Goal: Transaction & Acquisition: Download file/media

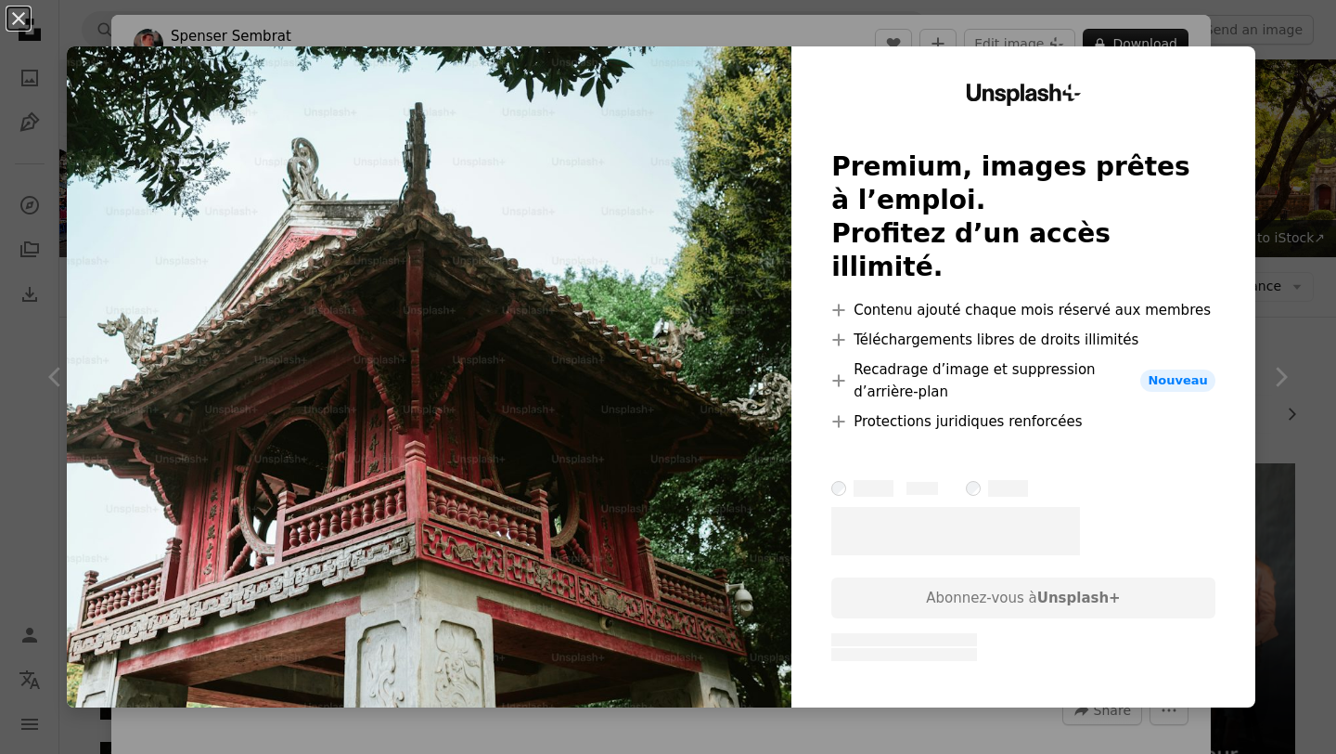
scroll to position [574, 0]
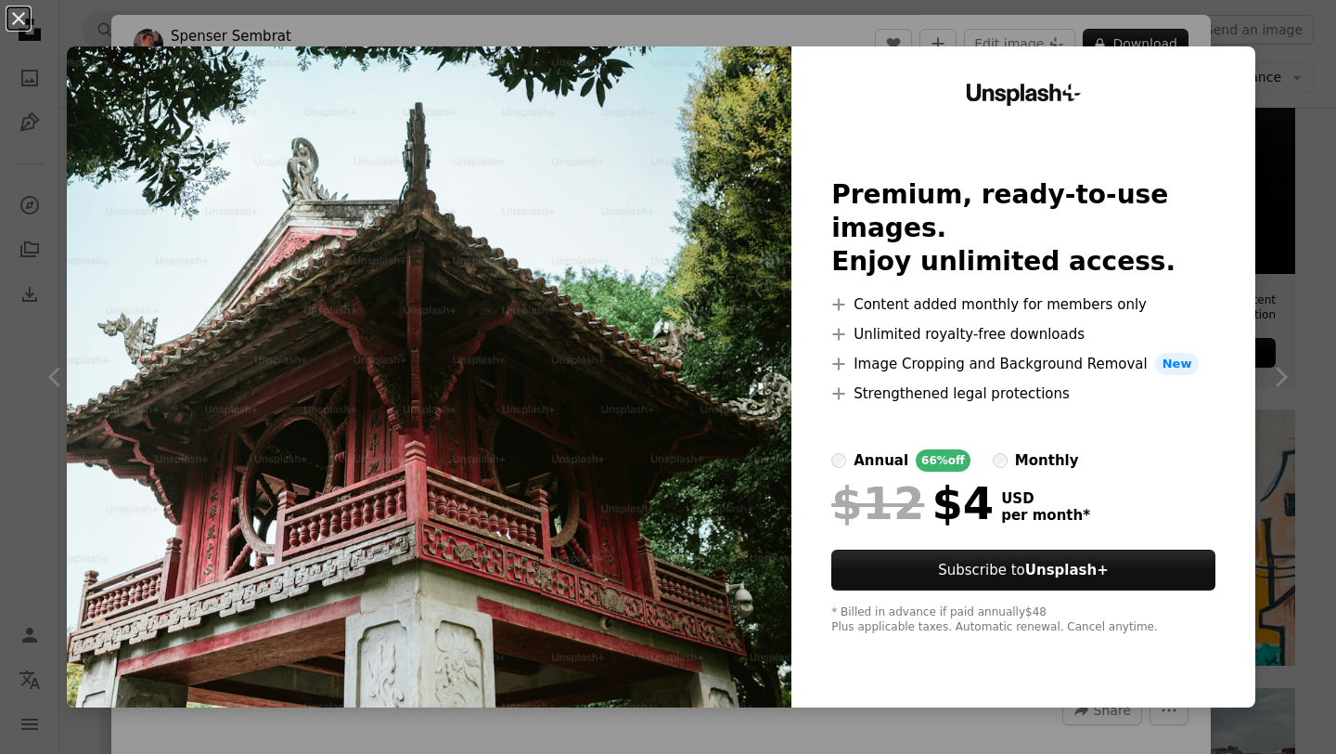
click at [1283, 101] on div "An X shape Unsplash+ Premium, ready-to-use images. Enjoy unlimited access. A pl…" at bounding box center [668, 377] width 1336 height 754
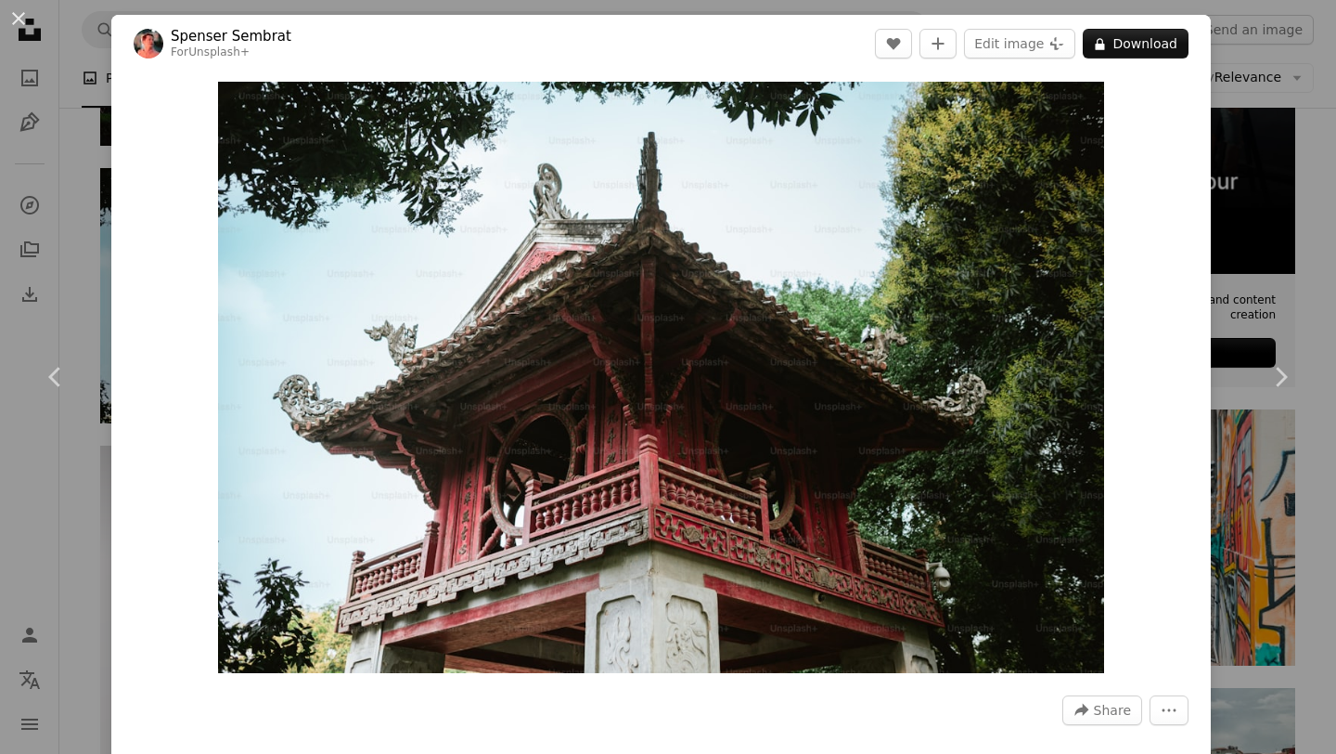
click at [1283, 101] on div "An X shape Chevron left Chevron right [PERSON_NAME] For Unsplash+ A heart A plu…" at bounding box center [668, 377] width 1336 height 754
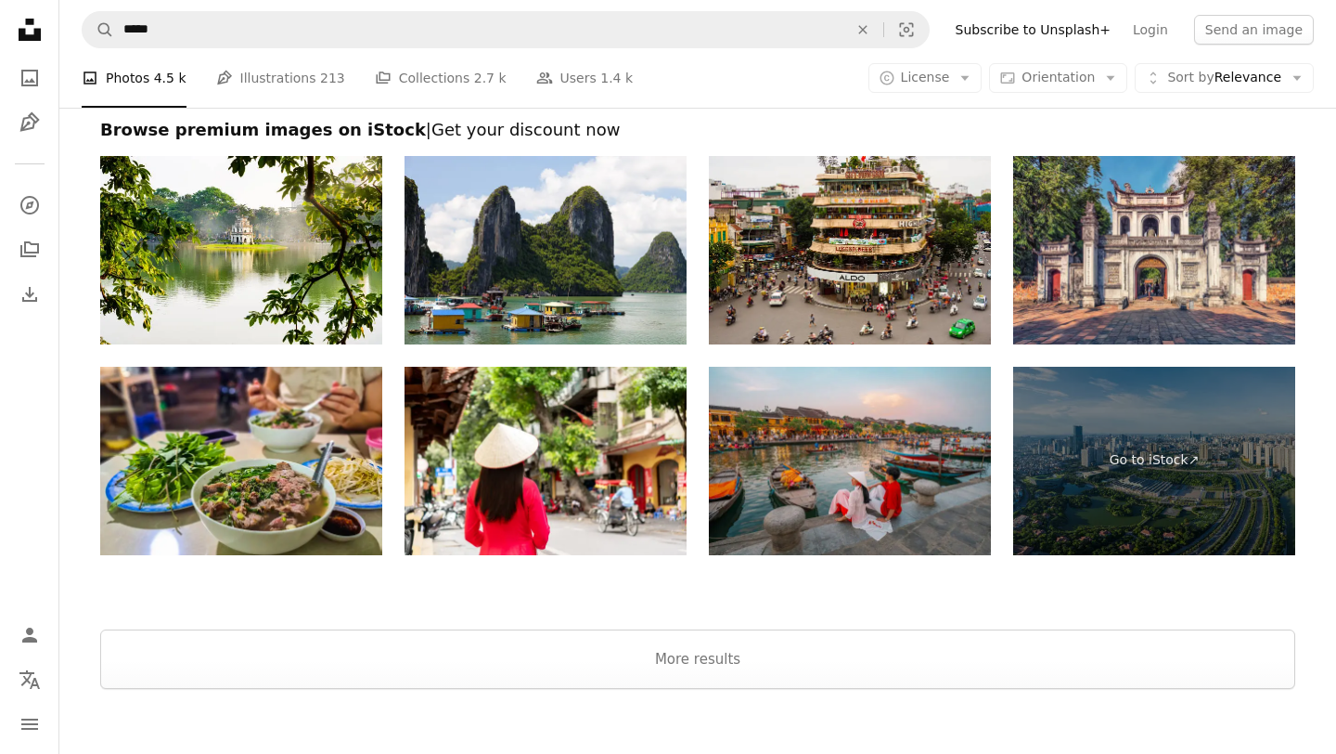
scroll to position [3364, 0]
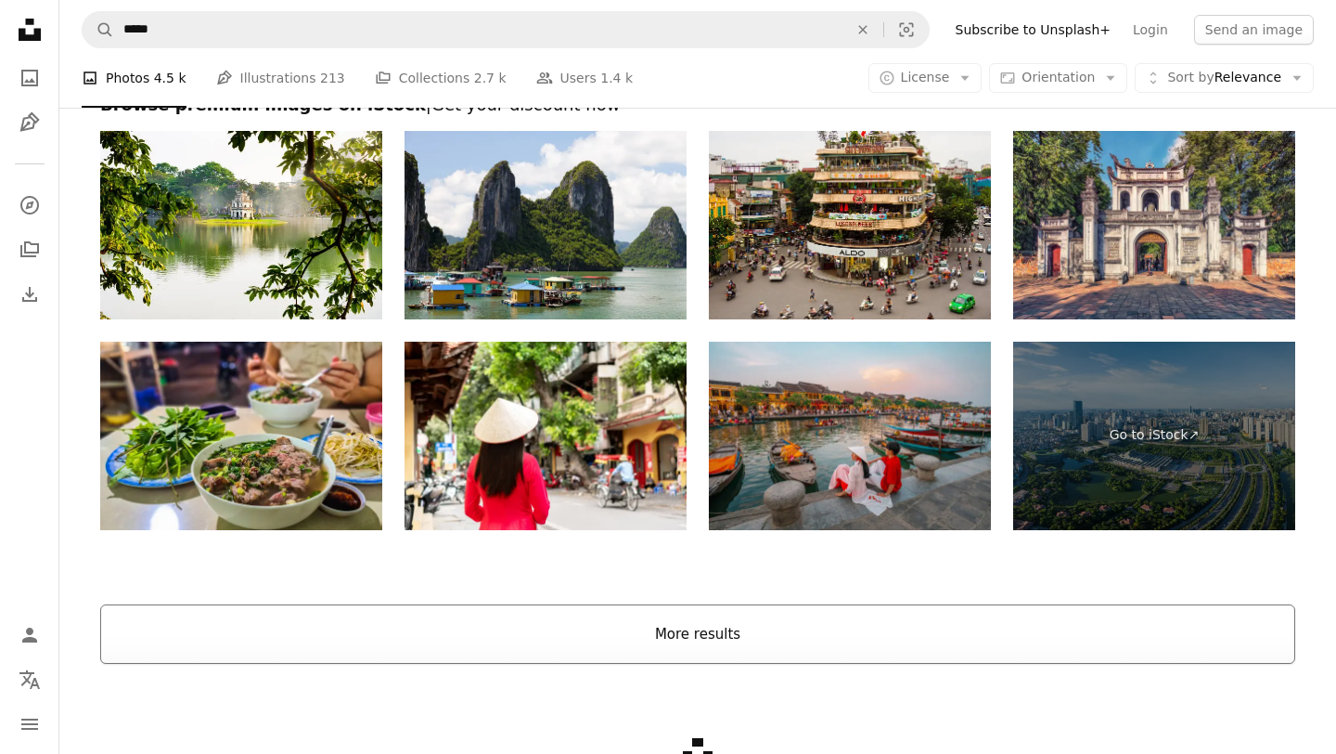
click at [956, 634] on button "More results" at bounding box center [697, 633] width 1195 height 59
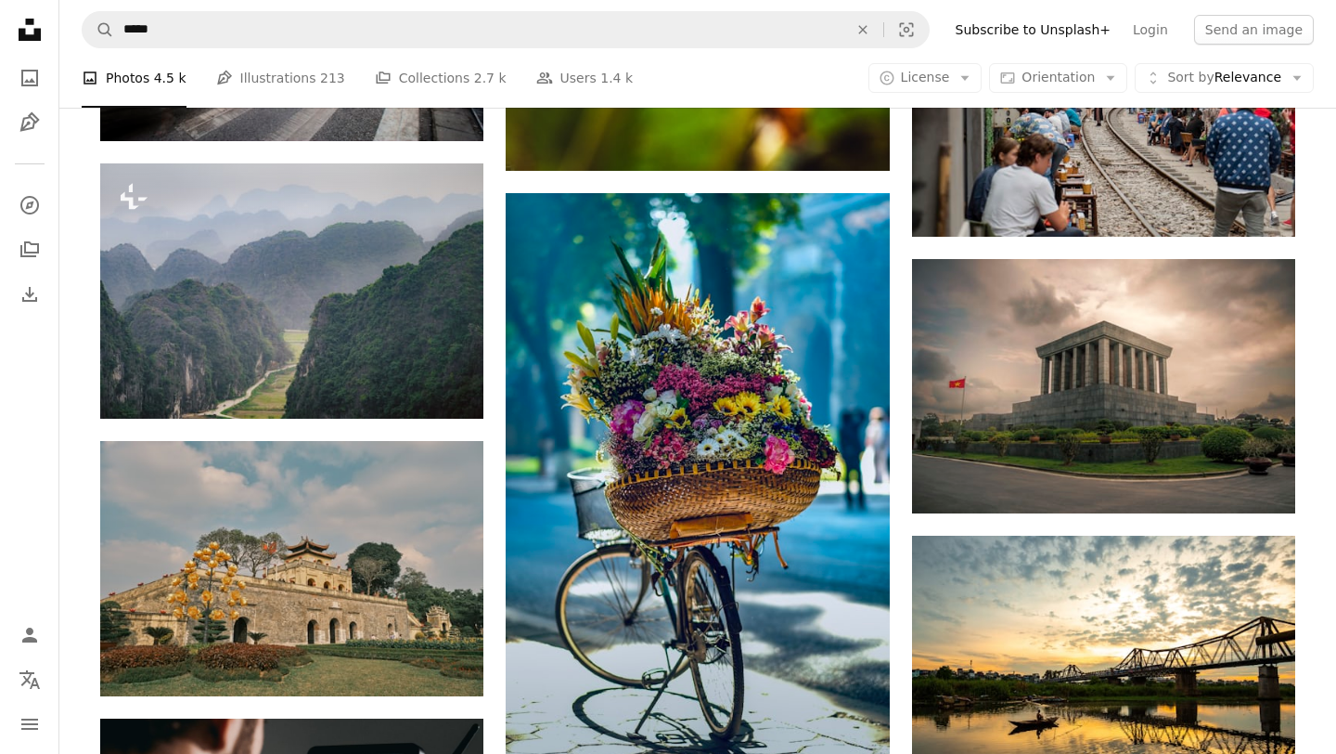
scroll to position [3258, 0]
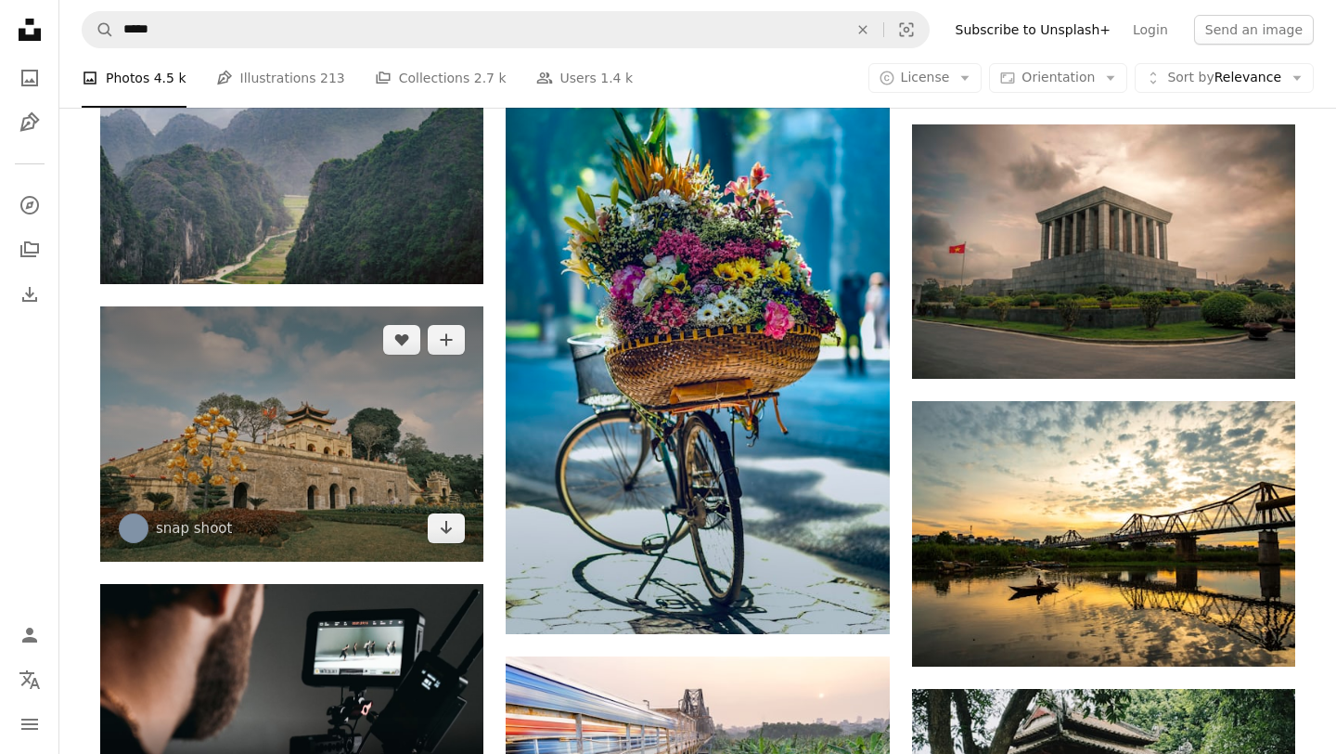
click at [335, 421] on img at bounding box center [291, 433] width 383 height 255
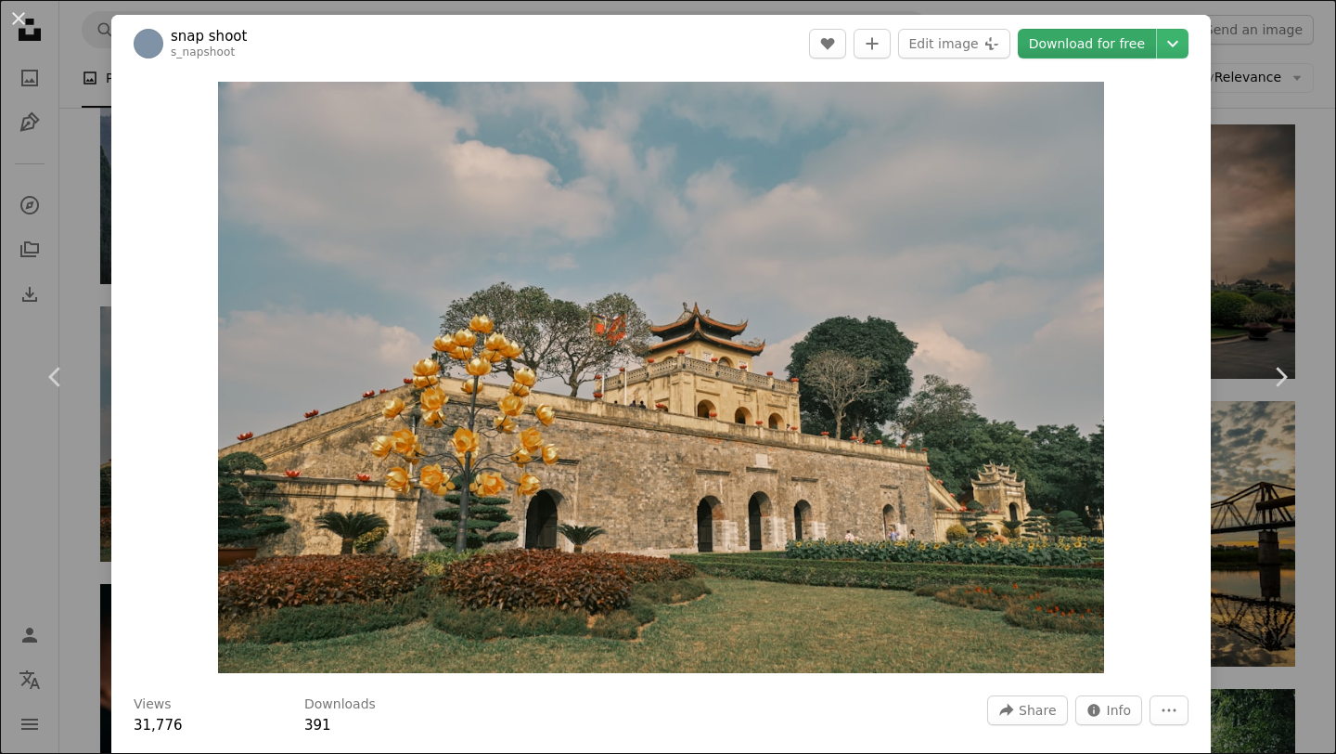
click at [1073, 37] on font "Download for free" at bounding box center [1087, 43] width 116 height 15
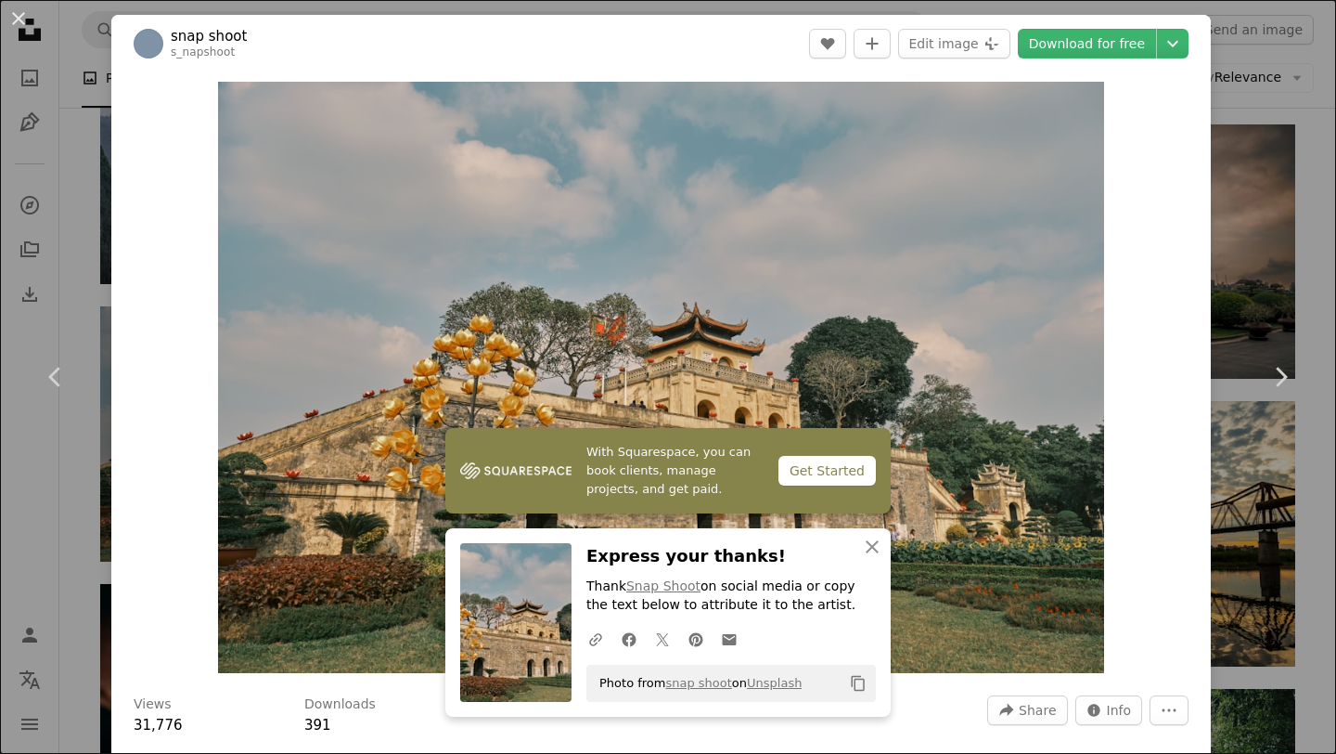
click at [1244, 278] on div "An X shape Chevron left Chevron right With Squarespace, you can book clients, m…" at bounding box center [668, 377] width 1336 height 754
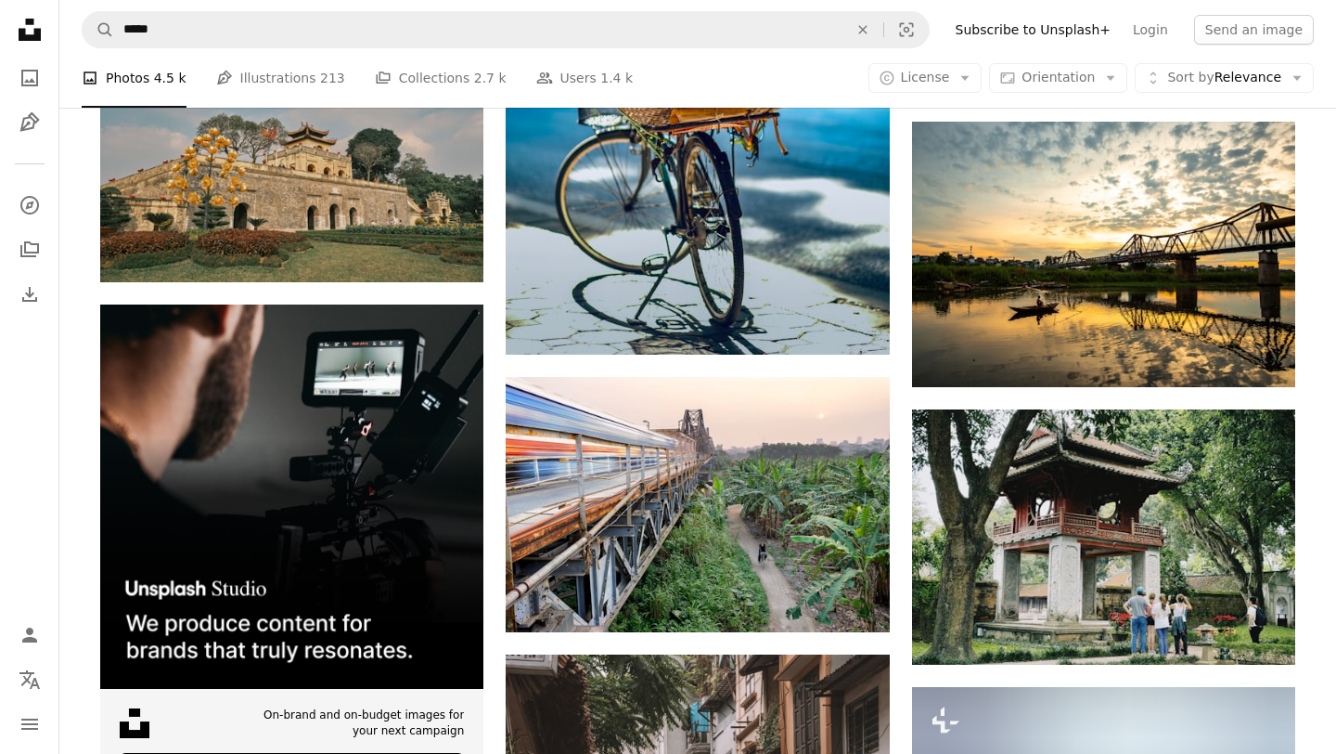
scroll to position [3598, 0]
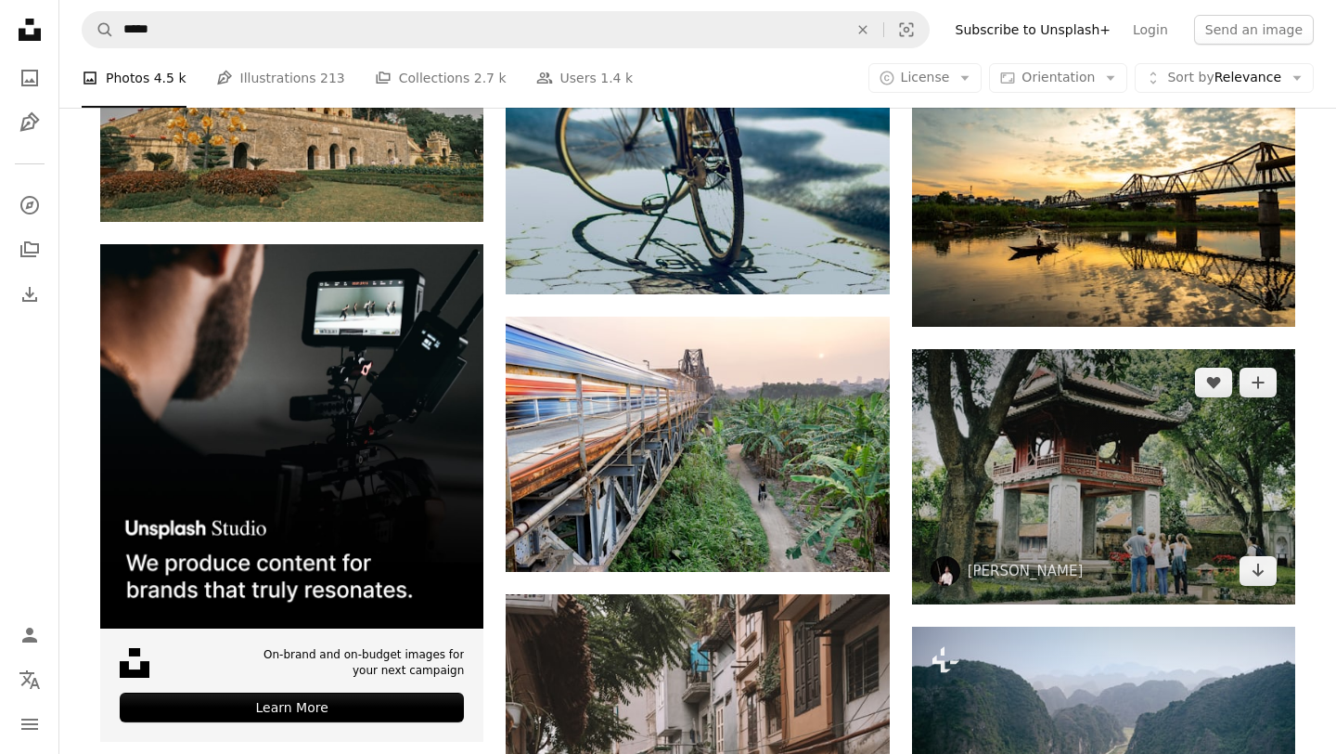
click at [982, 475] on img at bounding box center [1103, 476] width 383 height 255
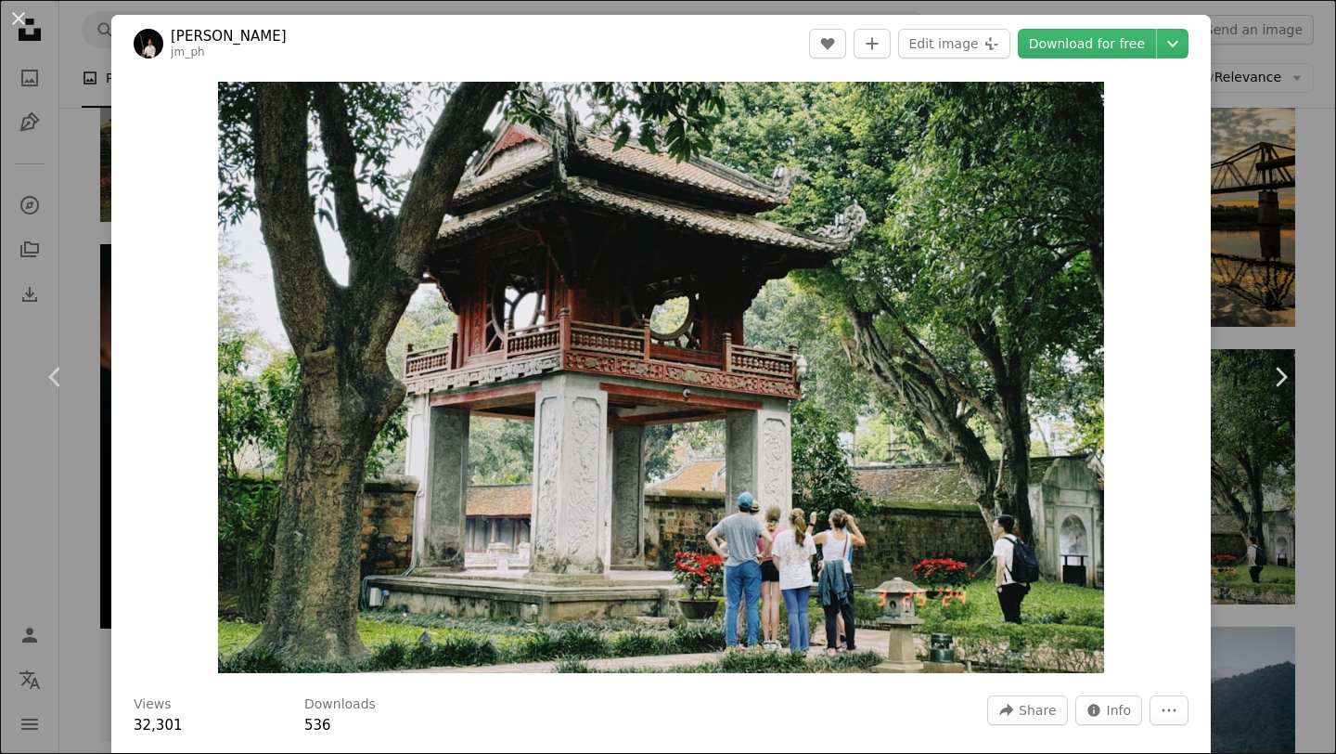
click at [1098, 60] on header "[PERSON_NAME] jm_ph A heart A plus sign Edit image Plus sign for Unsplash+ Down…" at bounding box center [661, 44] width 1100 height 58
click at [1068, 52] on font "Download for free" at bounding box center [1087, 44] width 116 height 28
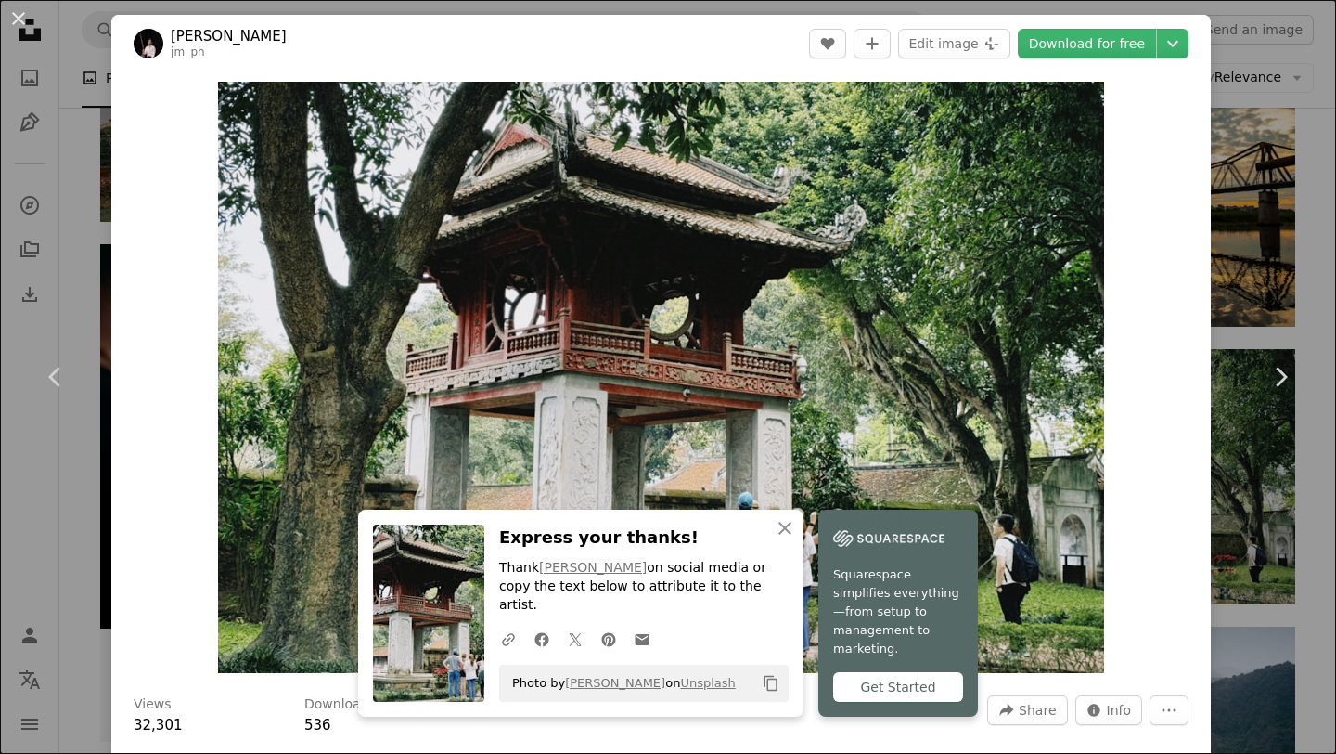
click at [1144, 159] on div "Zoom in" at bounding box center [661, 377] width 1100 height 610
click at [1211, 172] on div "Zoom in" at bounding box center [661, 377] width 1100 height 610
click at [1260, 202] on div "An X shape Chevron left Chevron right An X shape Close Express your thanks! Tha…" at bounding box center [668, 377] width 1336 height 754
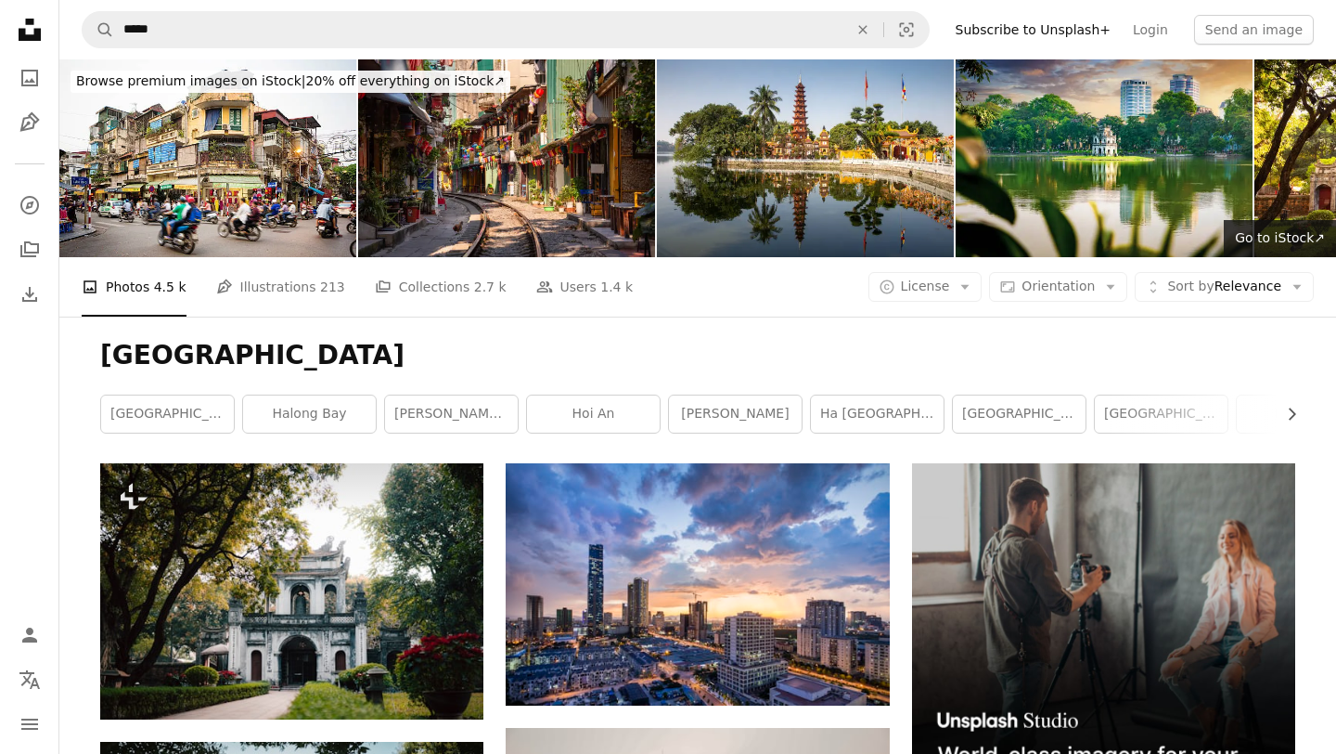
scroll to position [171, 0]
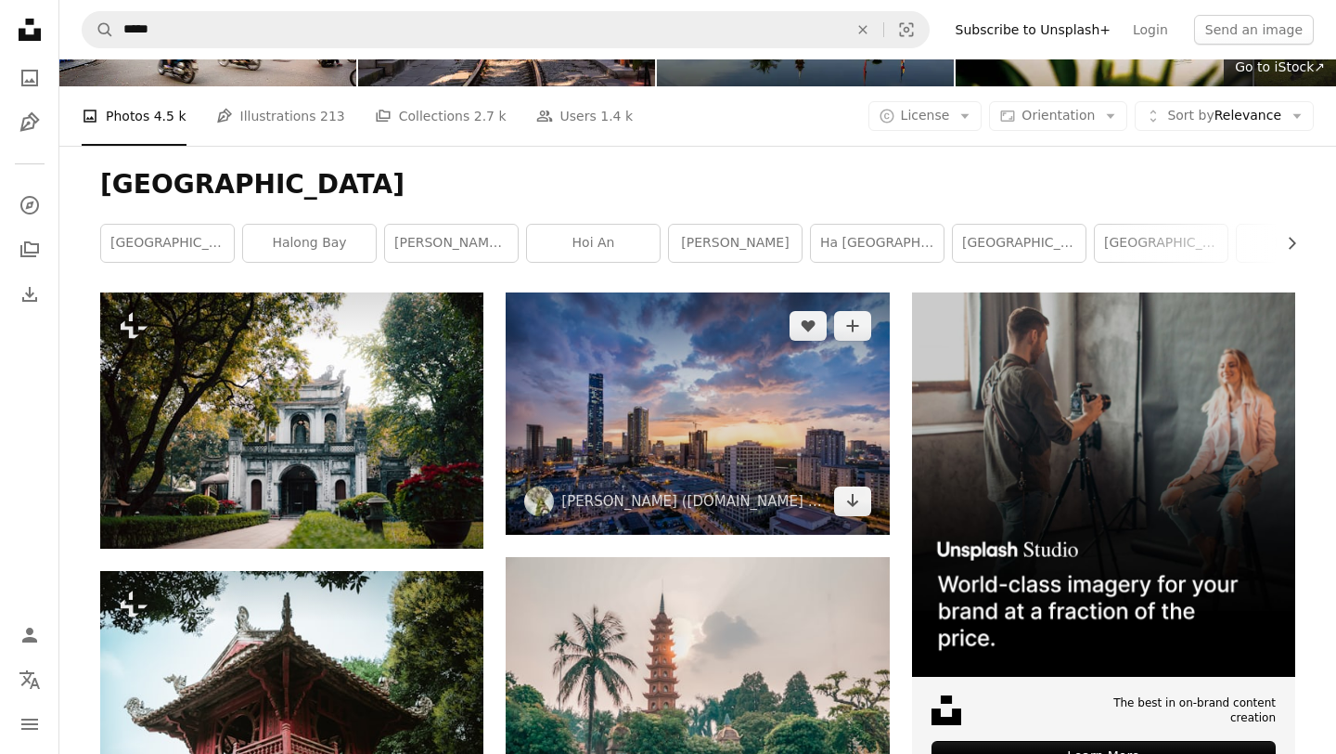
click at [600, 393] on img at bounding box center [697, 412] width 383 height 241
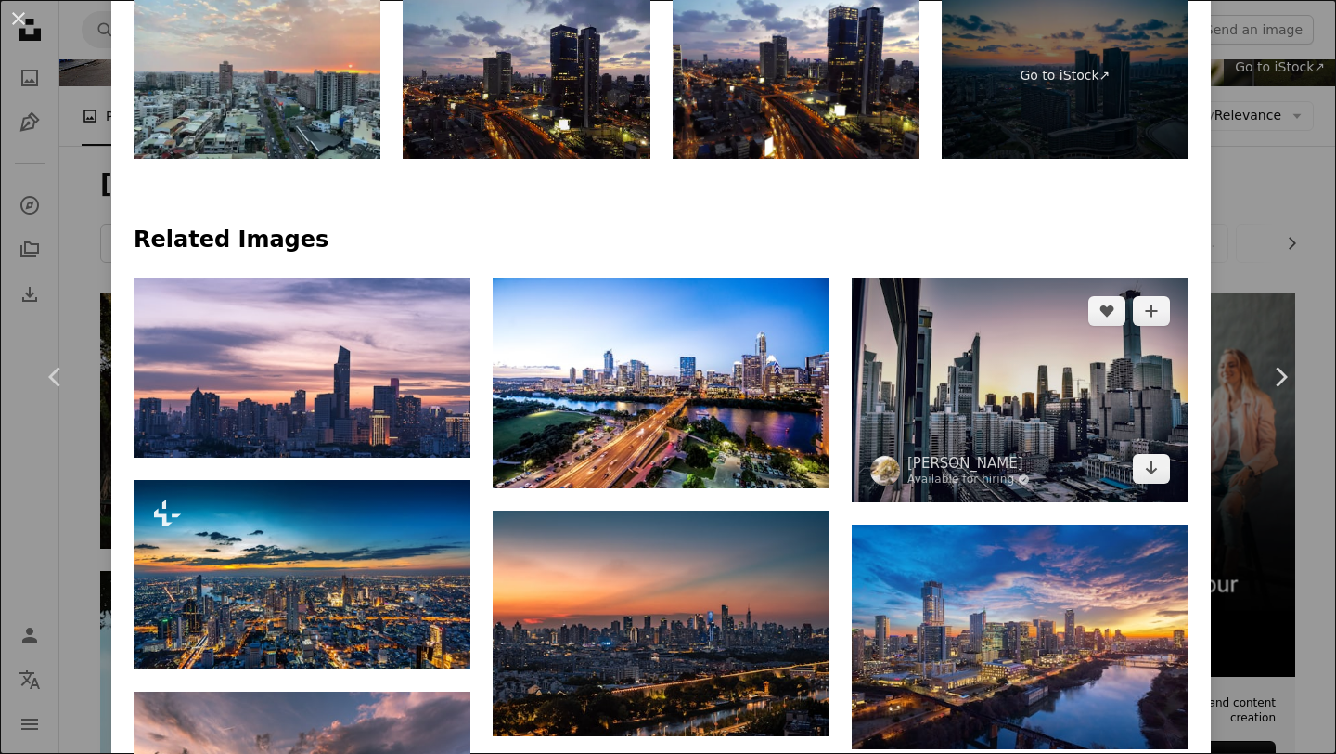
scroll to position [1278, 0]
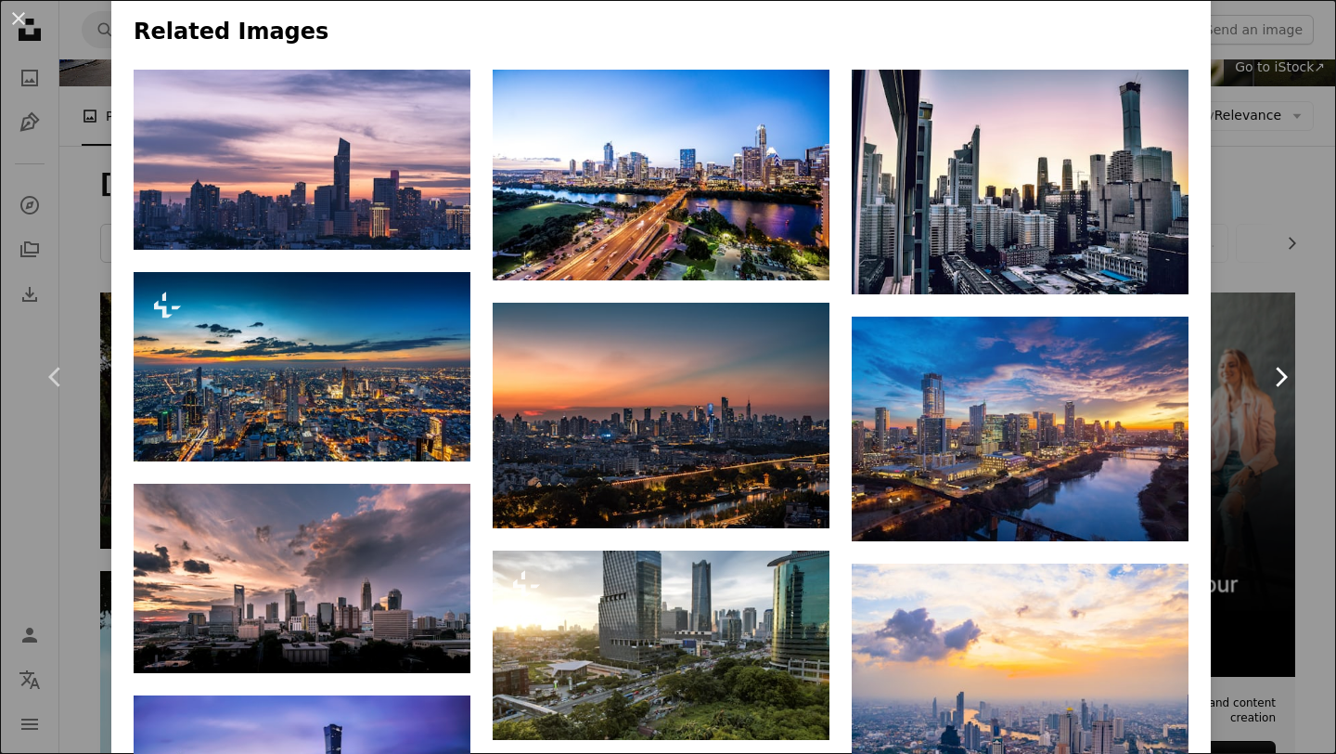
click at [1296, 417] on link "Chevron right" at bounding box center [1280, 377] width 111 height 178
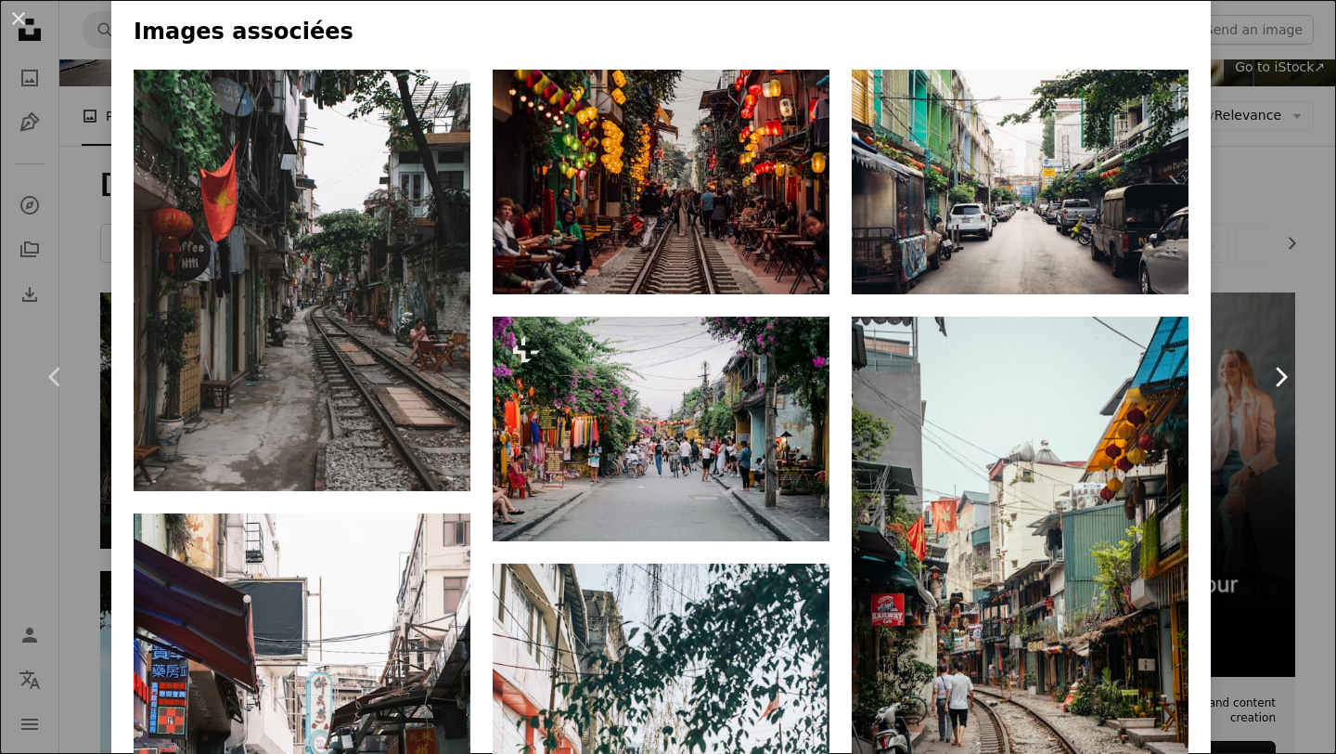
click at [1237, 432] on link "Chevron right" at bounding box center [1280, 377] width 111 height 178
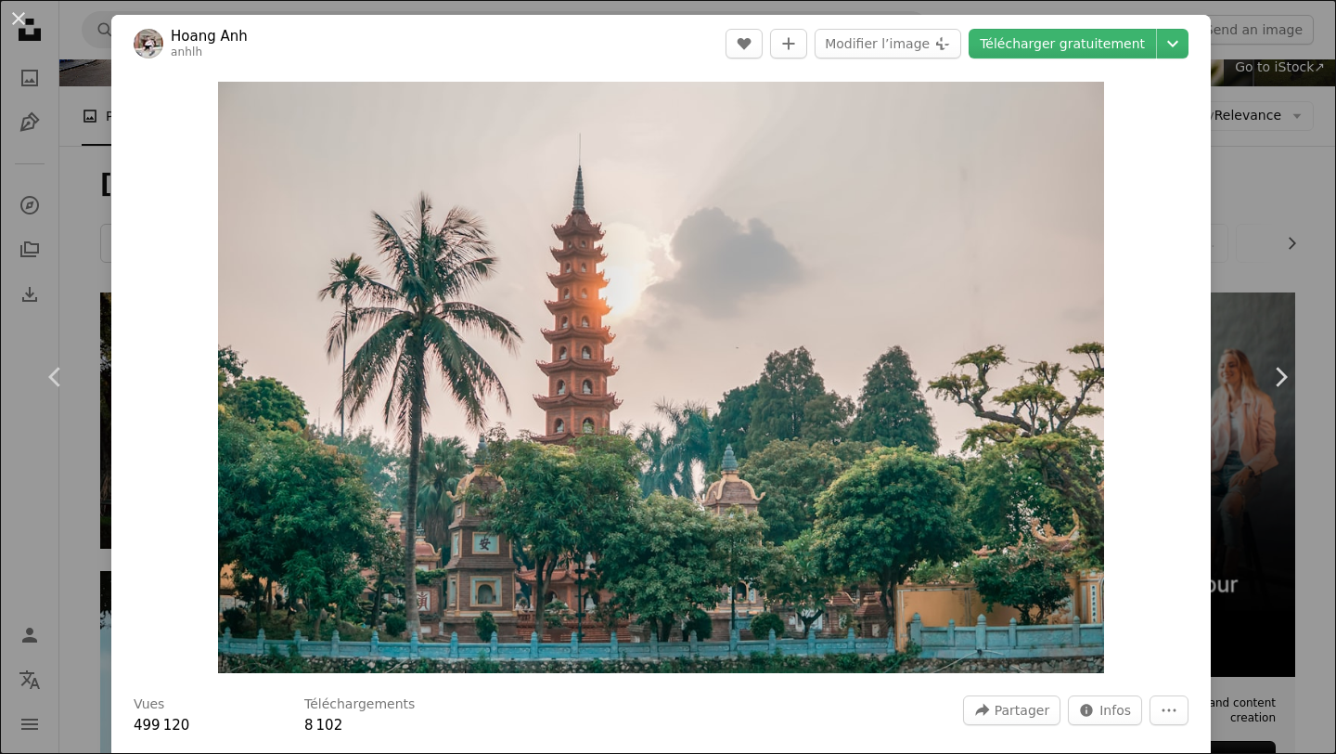
click at [1259, 241] on div "An X shape Chevron left Chevron right [PERSON_NAME] anhlh A heart A plus sign M…" at bounding box center [668, 377] width 1336 height 754
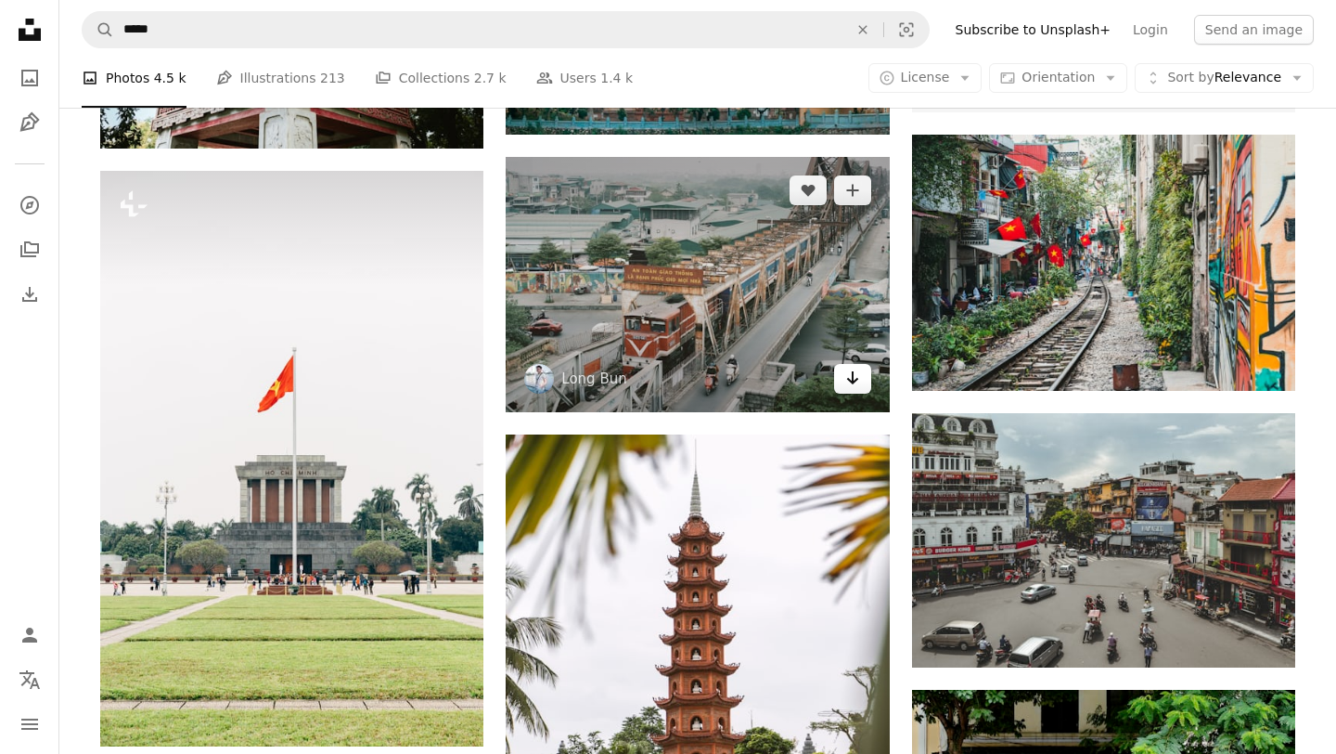
scroll to position [799, 0]
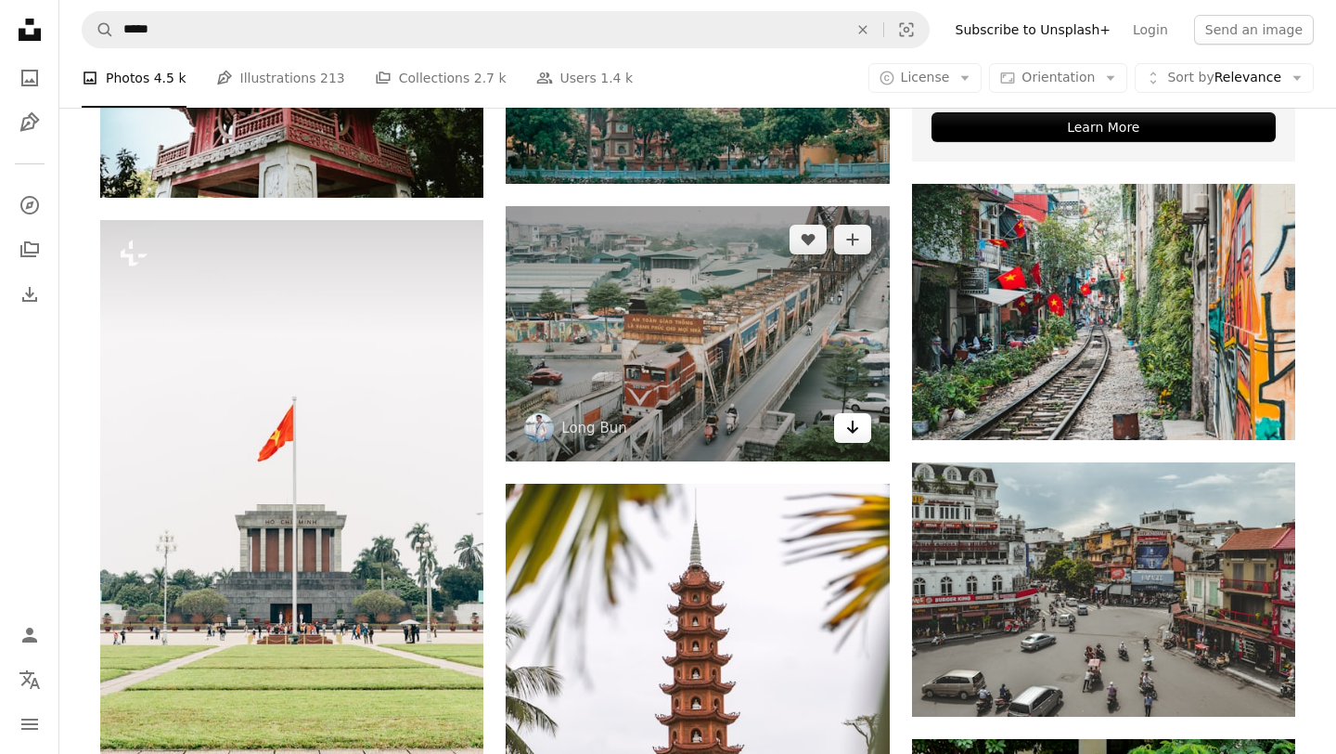
click at [851, 420] on icon "Download" at bounding box center [852, 426] width 12 height 13
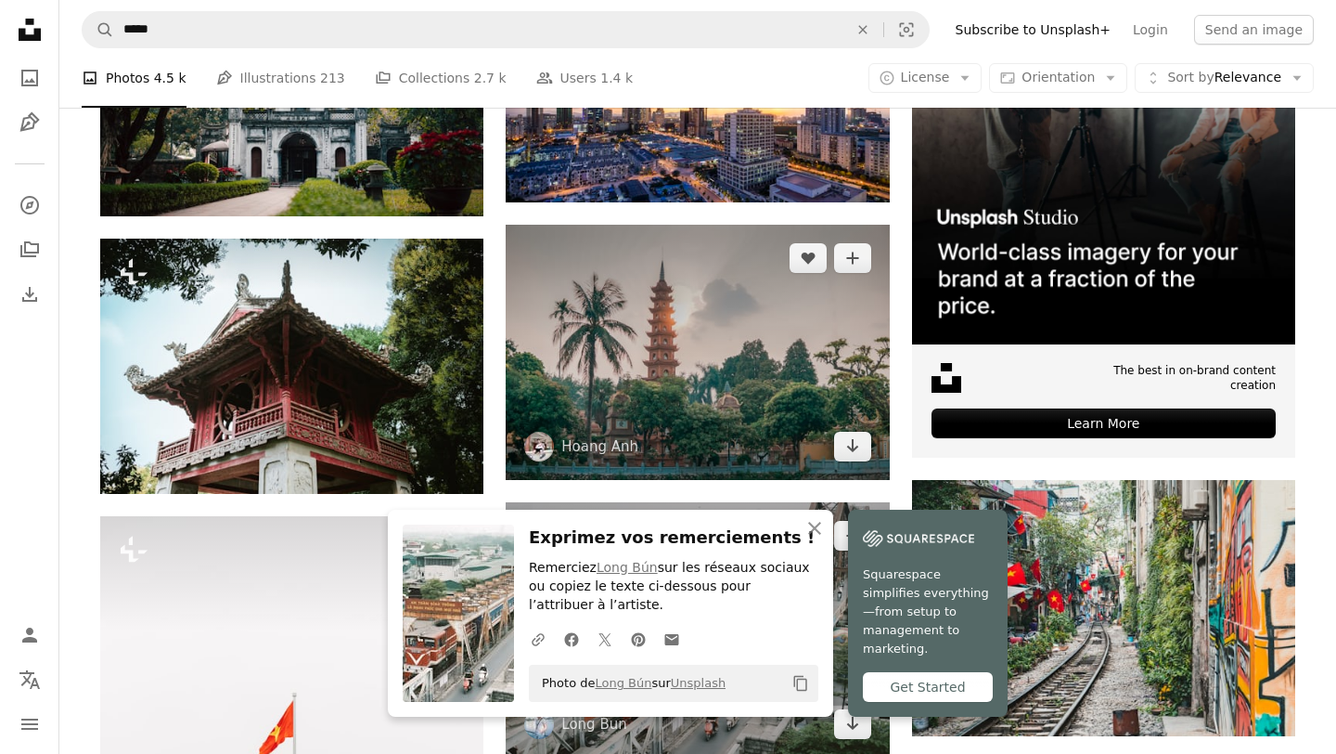
scroll to position [481, 0]
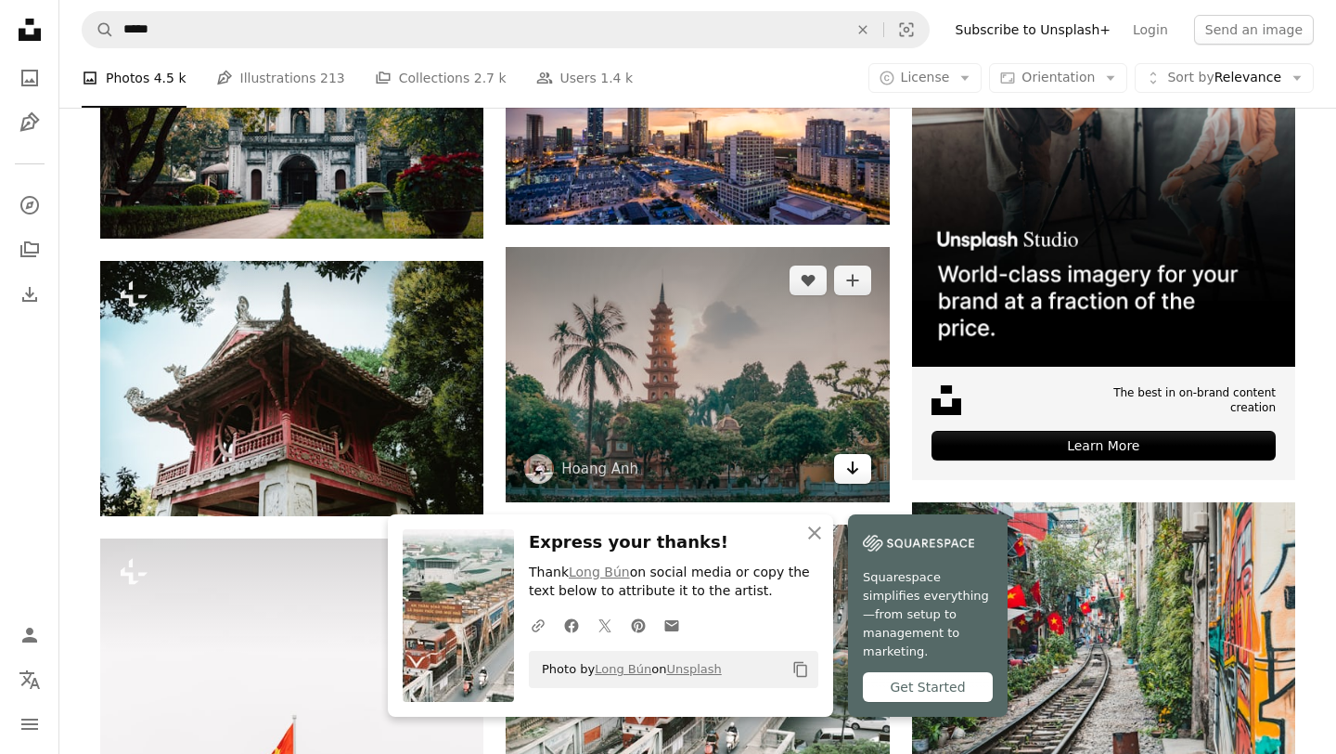
click at [845, 467] on icon "Arrow pointing down" at bounding box center [852, 468] width 15 height 22
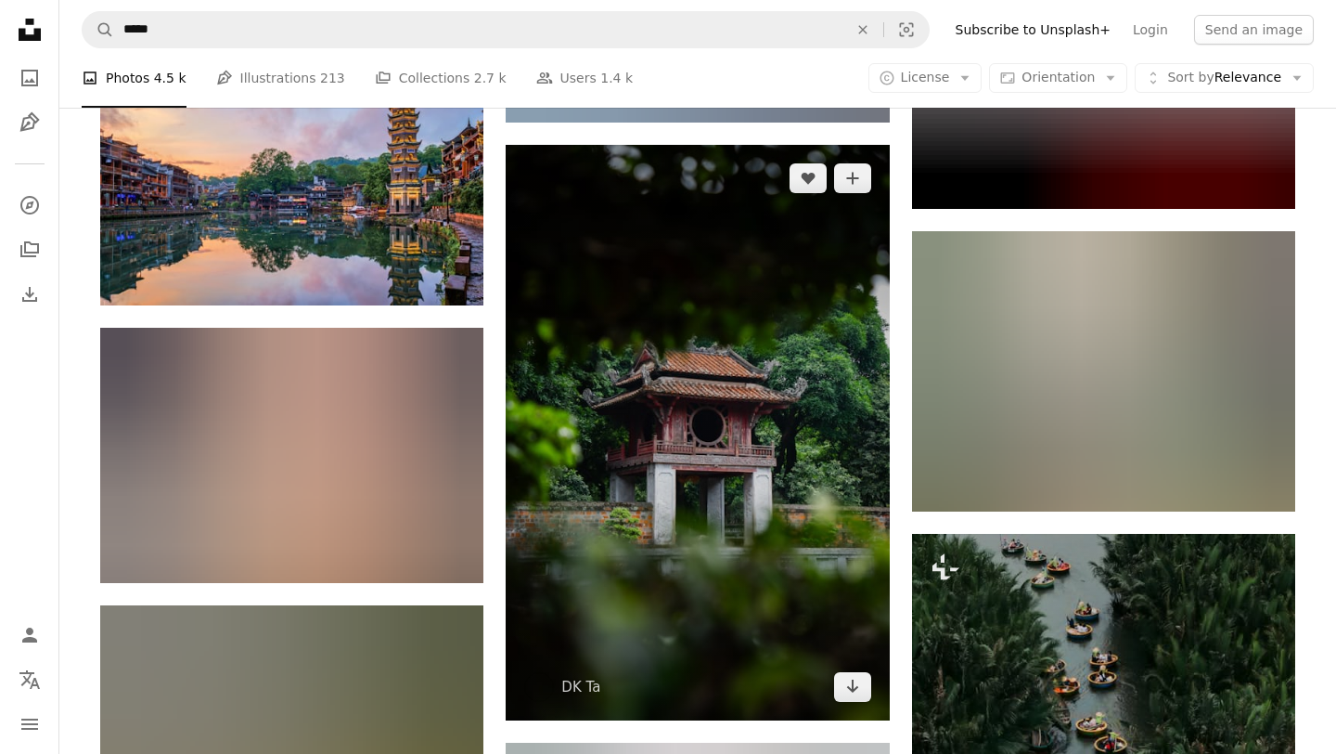
scroll to position [5176, 0]
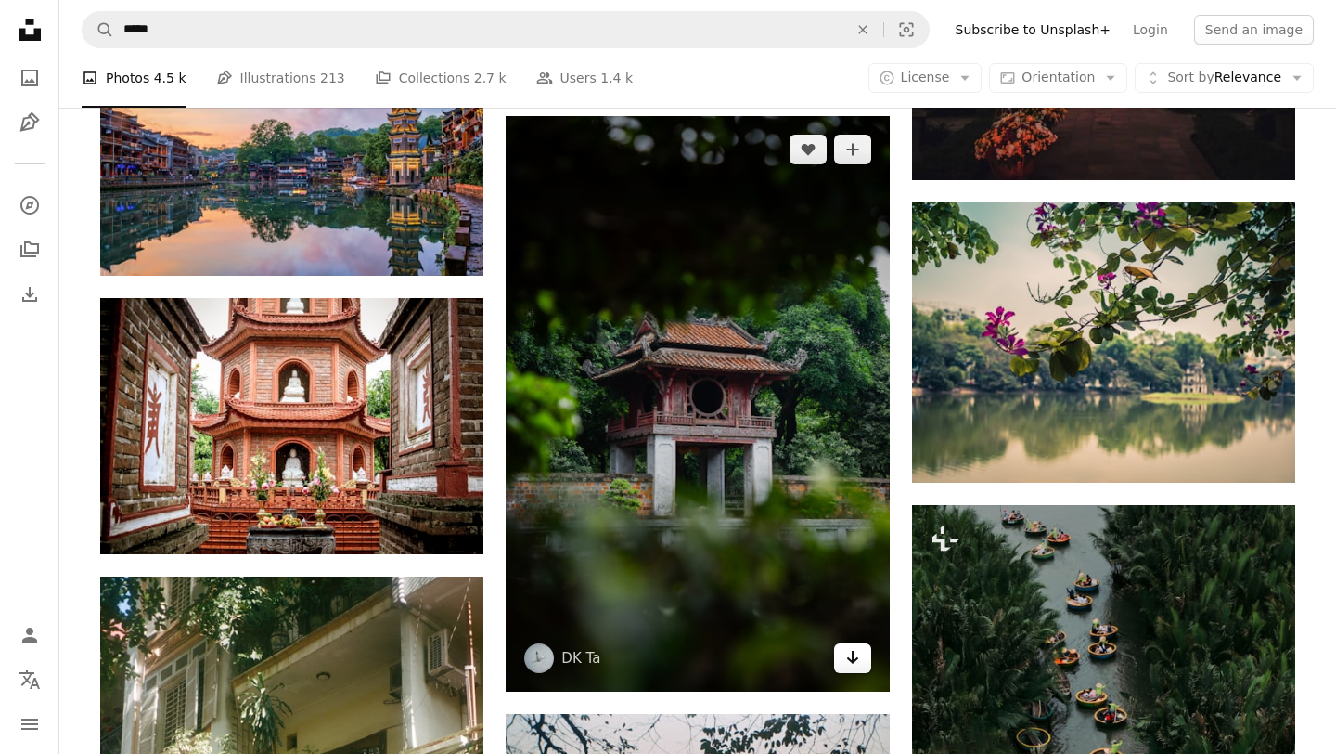
click at [846, 658] on icon "Arrow pointing down" at bounding box center [852, 657] width 15 height 22
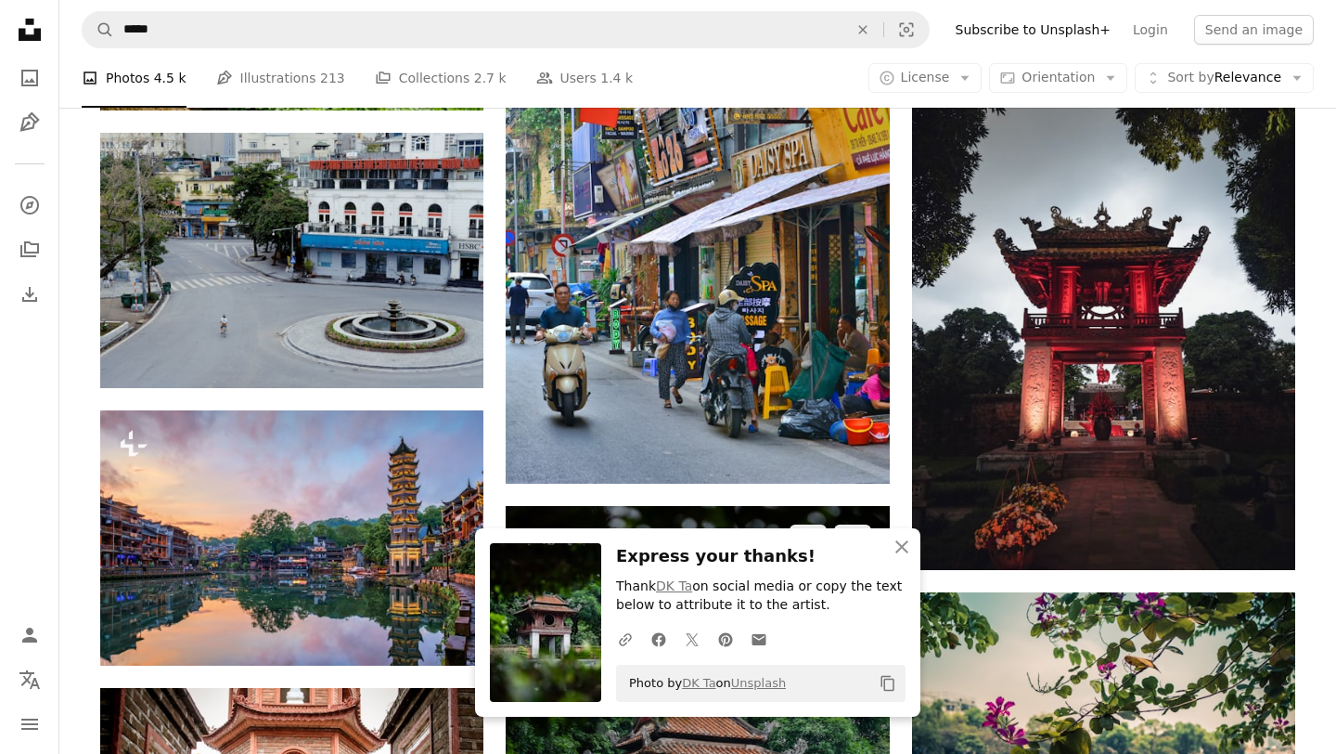
scroll to position [4778, 0]
